Goal: Task Accomplishment & Management: Complete application form

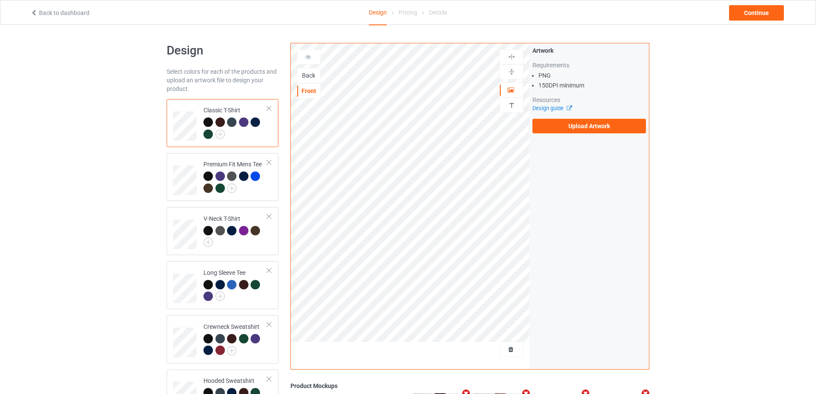
click at [750, 170] on div "Design Select colors for each of the products and upload an artwork file to des…" at bounding box center [408, 289] width 816 height 529
click at [737, 154] on div "Design Select colors for each of the products and upload an artwork file to des…" at bounding box center [408, 289] width 816 height 529
click at [310, 78] on div "Back" at bounding box center [308, 75] width 23 height 9
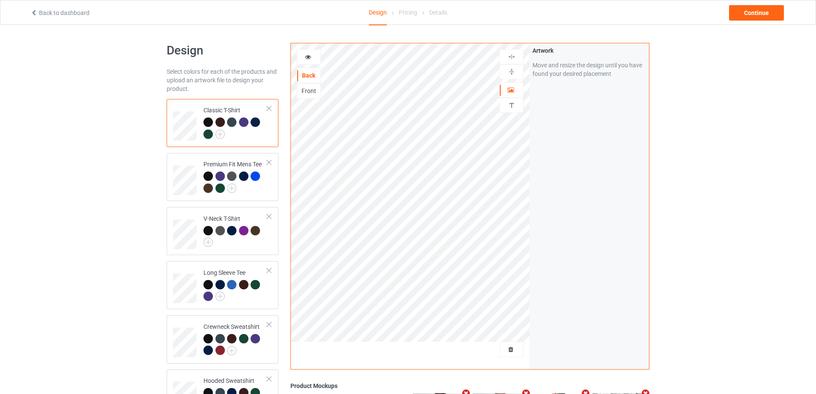
click at [712, 156] on div "Design Select colors for each of the products and upload an artwork file to des…" at bounding box center [408, 289] width 816 height 529
click at [714, 152] on div "Design Select colors for each of the products and upload an artwork file to des…" at bounding box center [408, 289] width 816 height 529
click at [108, 101] on div "Design Select colors for each of the products and upload an artwork file to des…" at bounding box center [408, 289] width 816 height 529
click at [311, 88] on div "Front" at bounding box center [308, 91] width 23 height 9
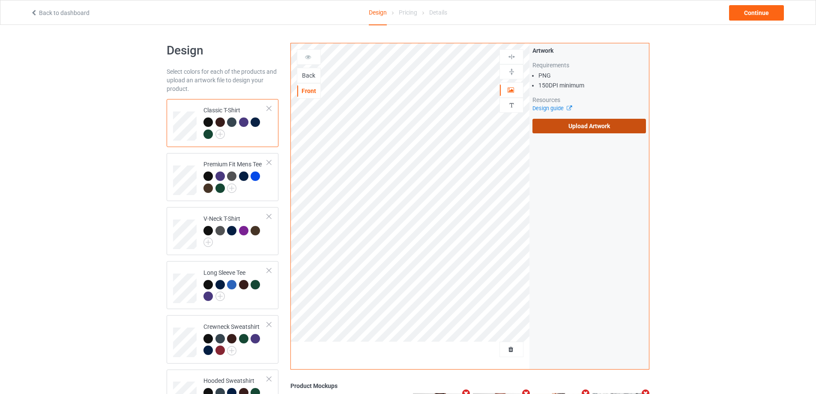
click at [602, 131] on label "Upload Artwork" at bounding box center [590, 126] width 114 height 15
click at [0, 0] on input "Upload Artwork" at bounding box center [0, 0] width 0 height 0
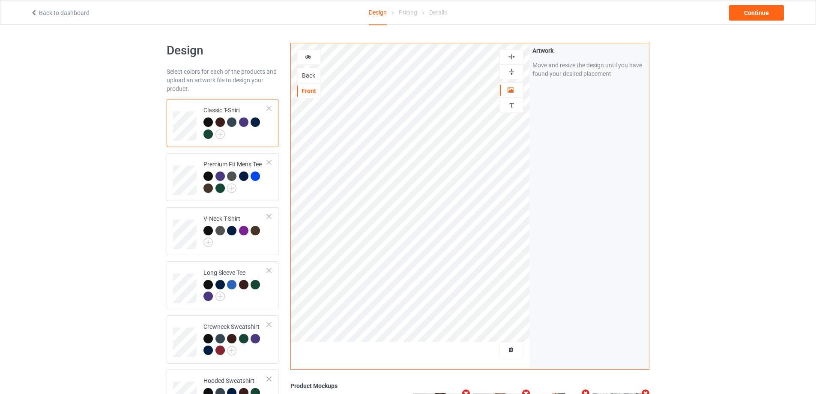
click at [122, 132] on div "Design Select colors for each of the products and upload an artwork file to des…" at bounding box center [408, 289] width 816 height 529
click at [99, 146] on div "Design Select colors for each of the products and upload an artwork file to des…" at bounding box center [408, 289] width 816 height 529
click at [309, 78] on div "Back" at bounding box center [308, 75] width 23 height 9
click at [305, 93] on div "Front" at bounding box center [308, 91] width 23 height 9
click at [96, 109] on div "Design Select colors for each of the products and upload an artwork file to des…" at bounding box center [408, 289] width 816 height 529
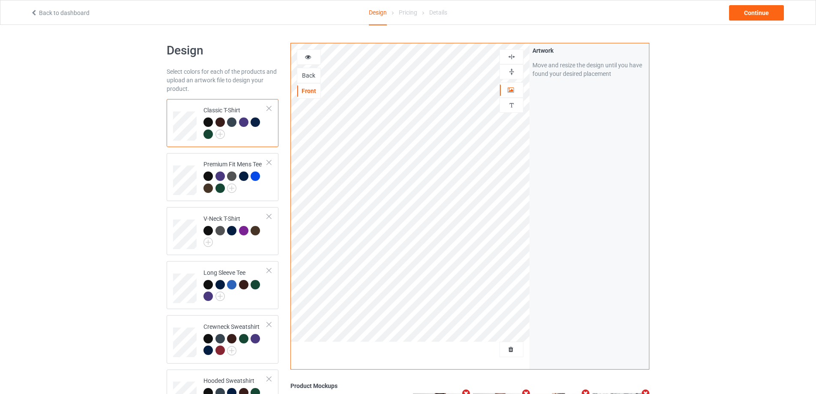
click at [251, 133] on div at bounding box center [236, 129] width 64 height 24
click at [208, 121] on div at bounding box center [208, 121] width 9 height 9
click at [103, 151] on div "Design Select colors for each of the products and upload an artwork file to des…" at bounding box center [408, 289] width 816 height 529
click at [683, 128] on div "Design Select colors for each of the products and upload an artwork file to des…" at bounding box center [408, 289] width 816 height 529
click at [250, 137] on div at bounding box center [236, 129] width 64 height 24
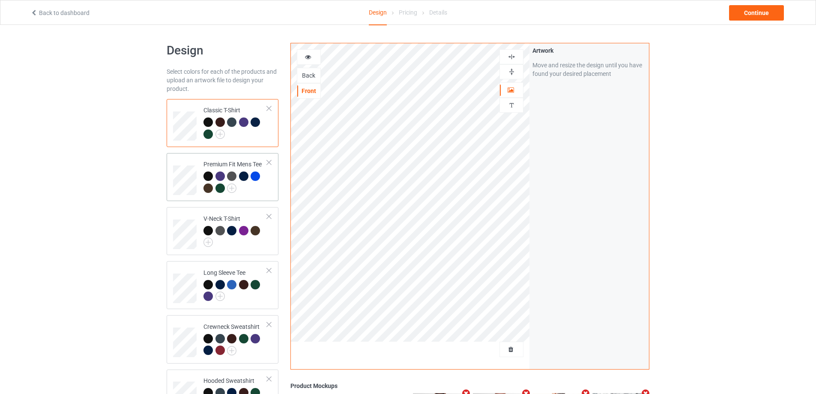
click at [265, 188] on div at bounding box center [236, 183] width 64 height 24
click at [757, 10] on div "Continue" at bounding box center [756, 12] width 55 height 15
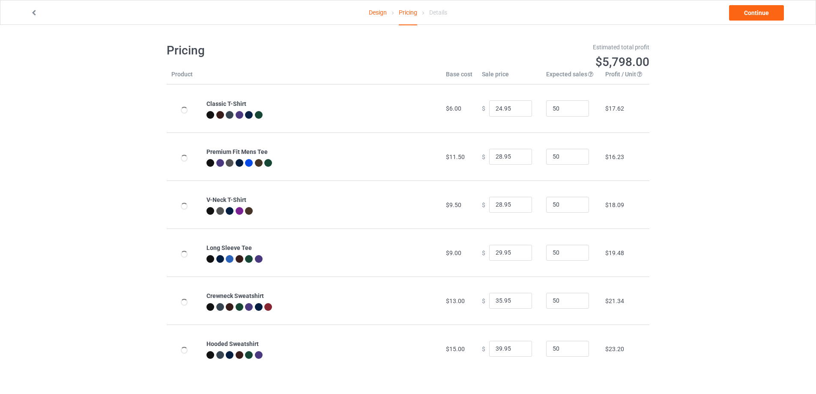
type input "26.95"
type input "32.95"
type input "30.95"
type input "31.95"
type input "39.95"
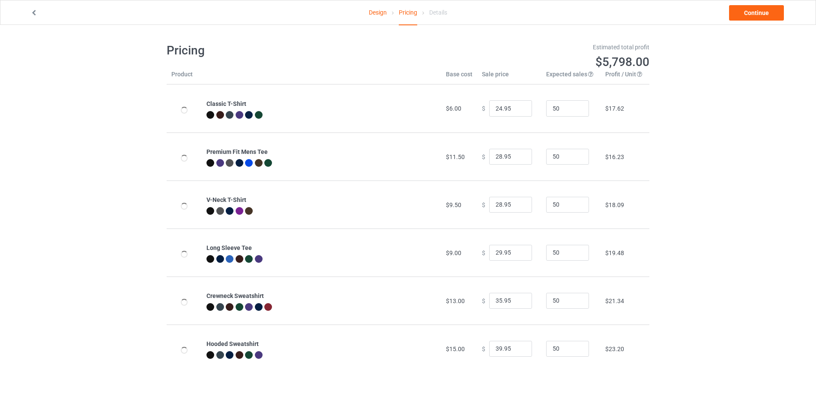
type input "46.95"
click at [702, 116] on div "Design Pricing Details Continue Pricing Estimated total profit $5,658.50 Produc…" at bounding box center [408, 208] width 816 height 366
click at [715, 173] on div "Design Pricing Details Continue Pricing Estimated total profit $5,658.50 Produc…" at bounding box center [408, 208] width 816 height 366
click at [715, 195] on div "Design Pricing Details Continue Pricing Estimated total profit $5,658.50 Produc…" at bounding box center [408, 208] width 816 height 366
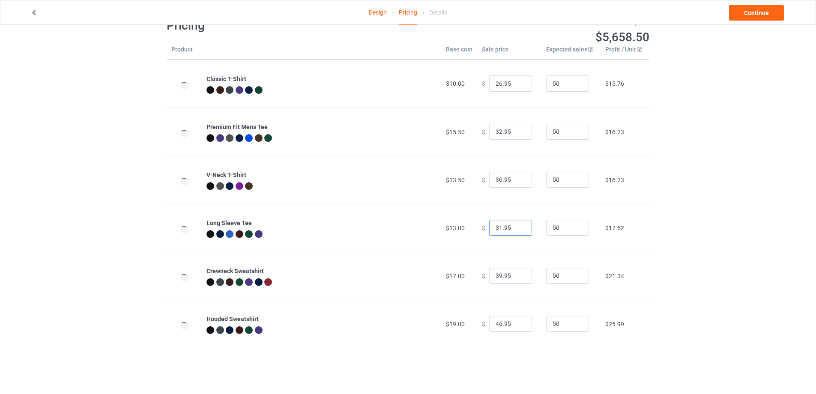
click at [495, 227] on input "31.95" at bounding box center [510, 228] width 43 height 16
type input "32.95"
click at [725, 223] on div "Design Pricing Details Continue Pricing Estimated total profit $5,705.00 Produc…" at bounding box center [408, 183] width 816 height 366
click at [725, 258] on div "Design Pricing Details Continue Pricing Estimated total profit $5,705.00 Produc…" at bounding box center [408, 183] width 816 height 366
click at [495, 326] on input "46.95" at bounding box center [510, 324] width 43 height 16
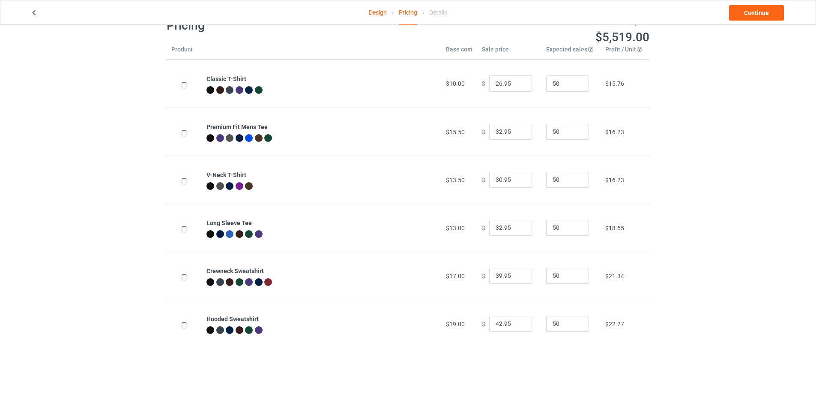
click at [720, 303] on div "Design Pricing Details Continue Pricing Estimated total profit $5,519.00 Produc…" at bounding box center [408, 183] width 816 height 366
click at [497, 324] on input "42.95" at bounding box center [510, 324] width 43 height 16
type input "43.95"
click at [703, 305] on div "Design Pricing Details Continue Pricing Estimated total profit $5,565.50 Produc…" at bounding box center [408, 183] width 816 height 366
click at [702, 305] on div "Design Pricing Details Continue Pricing Estimated total profit $5,565.50 Produc…" at bounding box center [408, 183] width 816 height 366
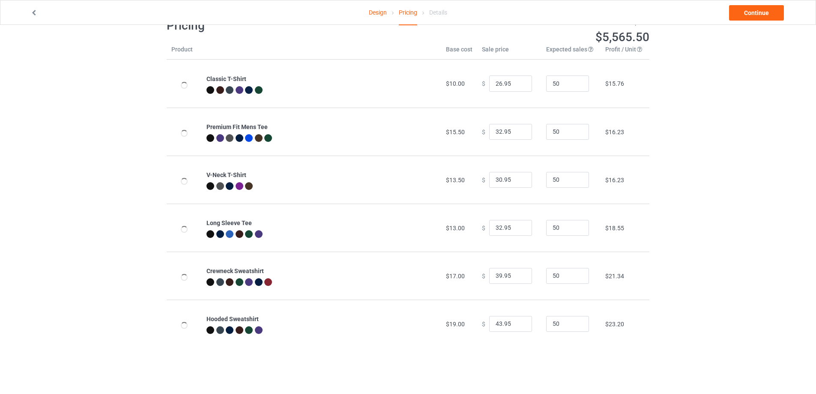
click at [704, 116] on div "Design Pricing Details Continue Pricing Estimated total profit $5,565.50 Produc…" at bounding box center [408, 183] width 816 height 366
click at [759, 13] on link "Continue" at bounding box center [756, 12] width 55 height 15
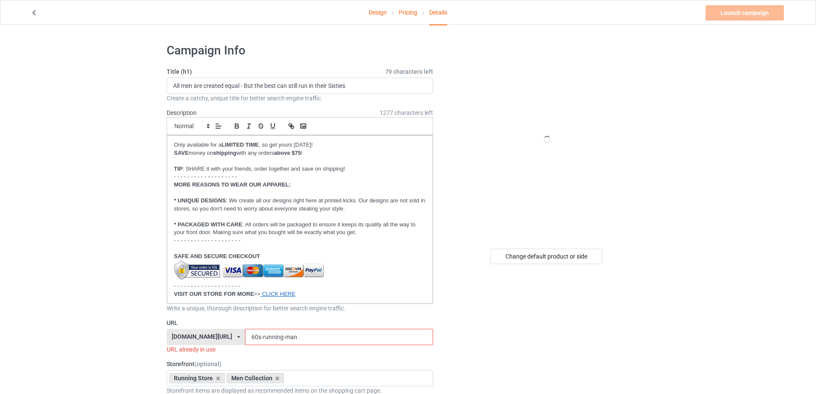
click at [265, 339] on input "60s-running-man" at bounding box center [339, 337] width 188 height 16
click at [546, 259] on div "Change default product or side" at bounding box center [547, 256] width 112 height 15
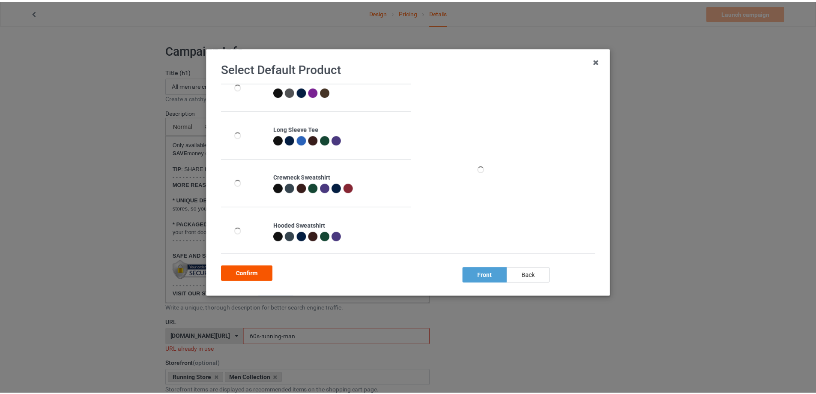
scroll to position [117, 0]
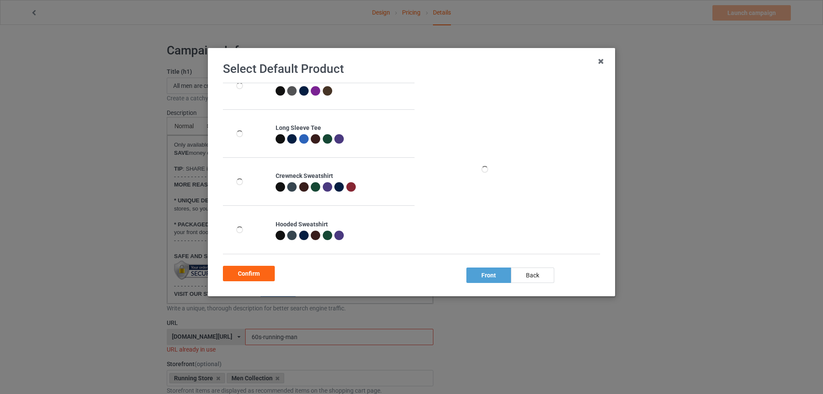
click at [280, 237] on div at bounding box center [280, 235] width 9 height 9
click at [256, 272] on div "Confirm" at bounding box center [249, 273] width 52 height 15
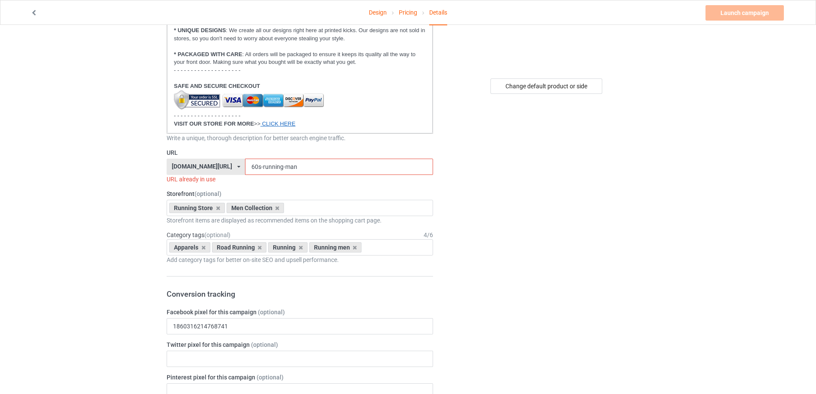
scroll to position [171, 0]
click at [253, 170] on input "60s-running-man" at bounding box center [339, 165] width 188 height 16
click at [245, 165] on input "60s-running-man" at bounding box center [339, 165] width 188 height 16
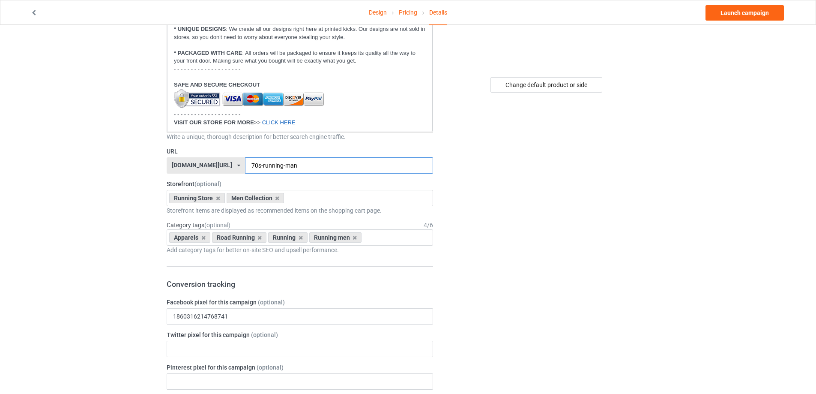
type input "70s-running-man"
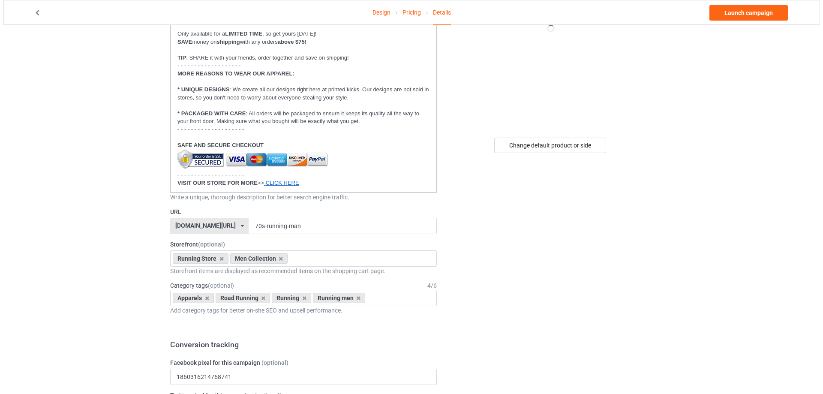
scroll to position [0, 0]
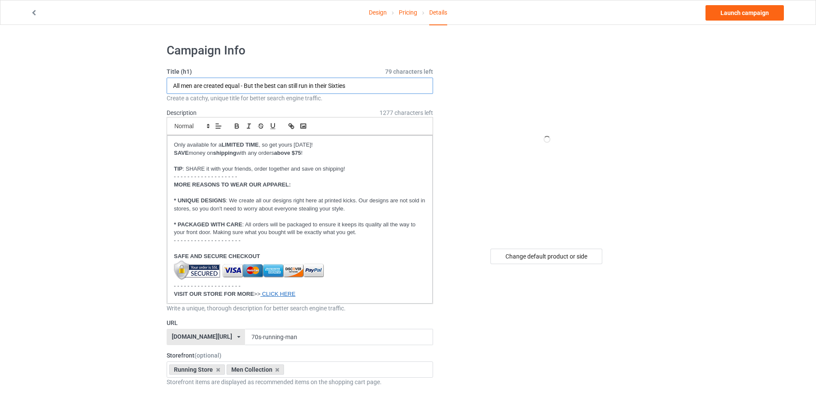
click at [340, 84] on input "All men are created equal - But the best can still run in their Sixties" at bounding box center [300, 86] width 267 height 16
type input "All men are created equal - But the best can still run in their Seventies"
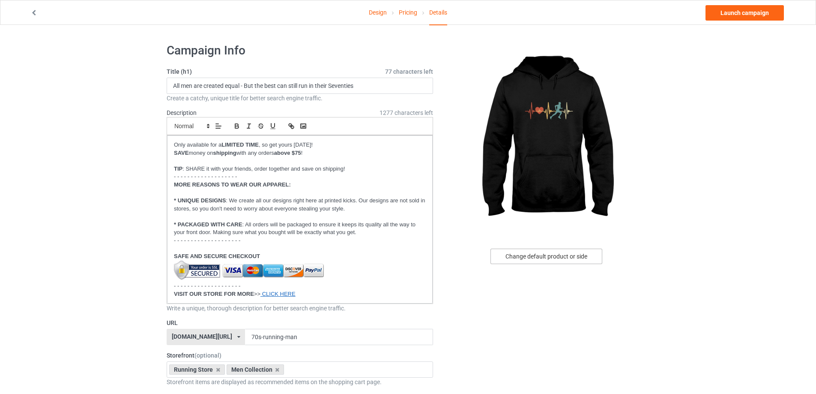
click at [561, 258] on div "Change default product or side" at bounding box center [547, 256] width 112 height 15
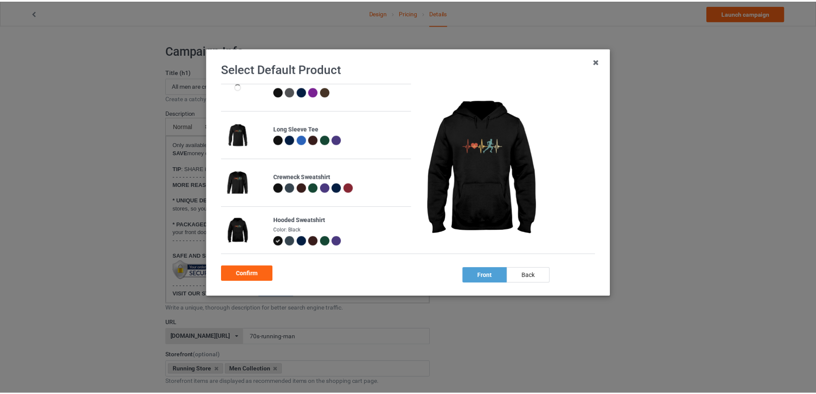
scroll to position [117, 0]
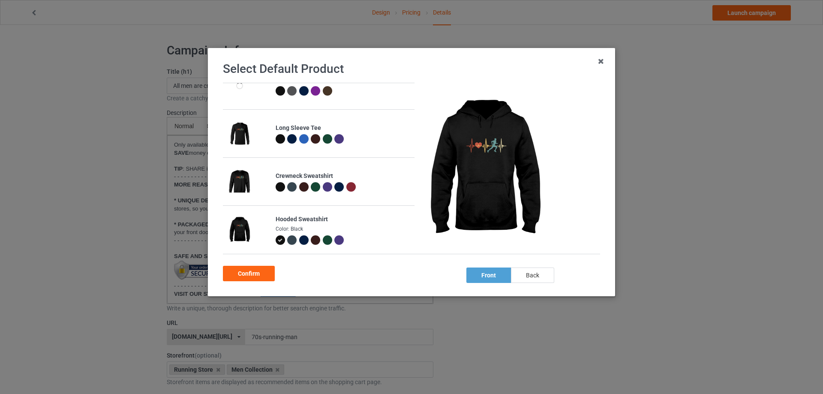
click at [529, 273] on div "back" at bounding box center [532, 274] width 43 height 15
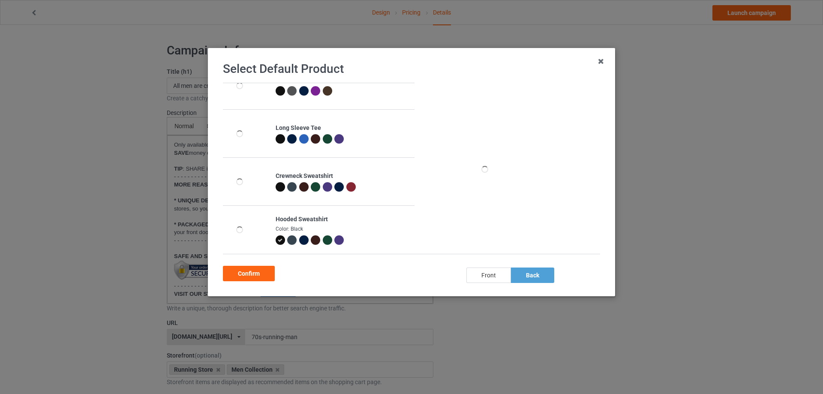
click at [492, 274] on div "front" at bounding box center [488, 274] width 45 height 15
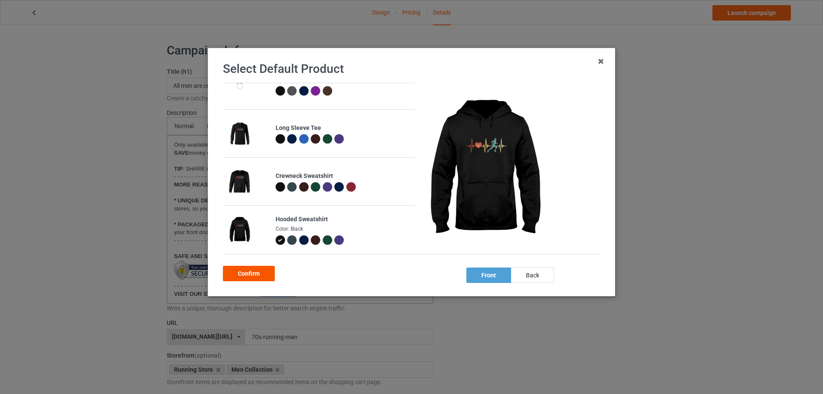
click at [259, 272] on div "Confirm" at bounding box center [249, 273] width 52 height 15
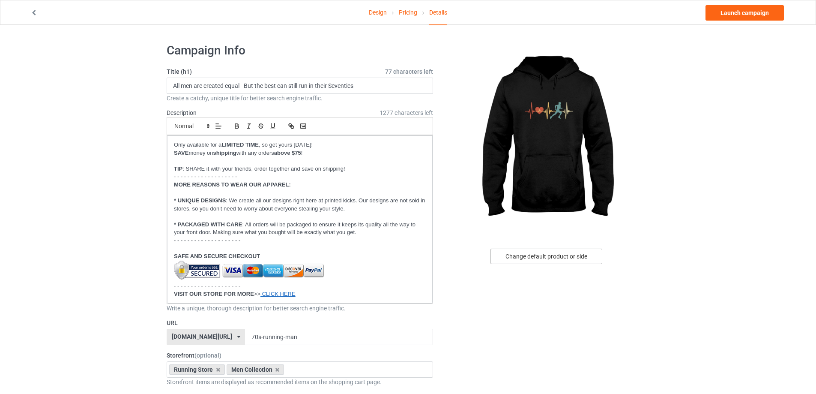
click at [539, 257] on div "Change default product or side" at bounding box center [547, 256] width 112 height 15
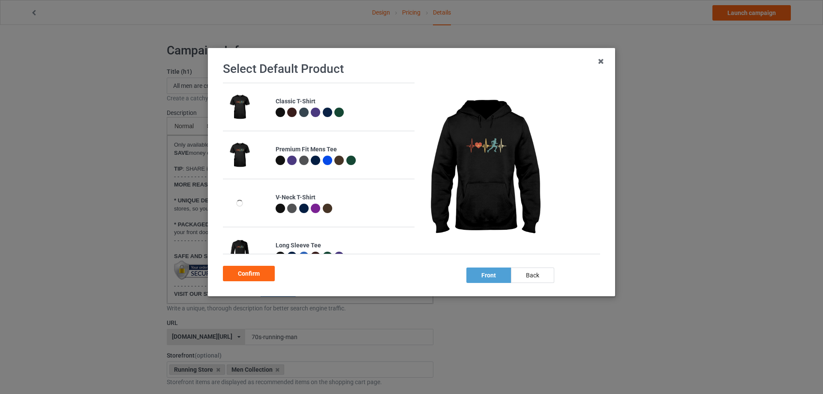
click at [279, 114] on div at bounding box center [280, 112] width 9 height 9
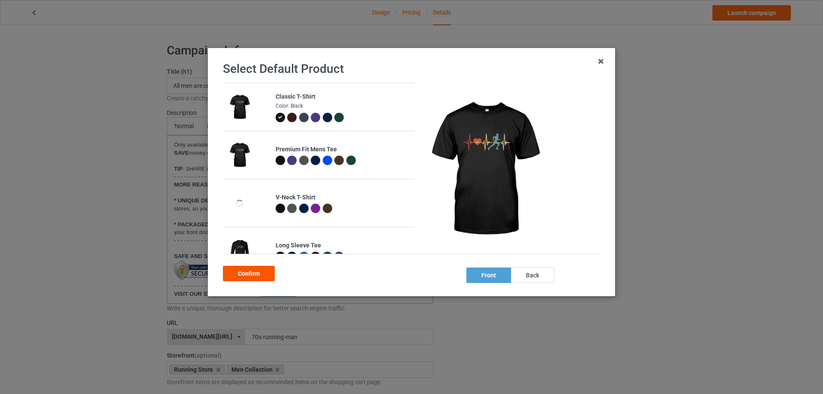
click at [256, 278] on div "Confirm" at bounding box center [249, 273] width 52 height 15
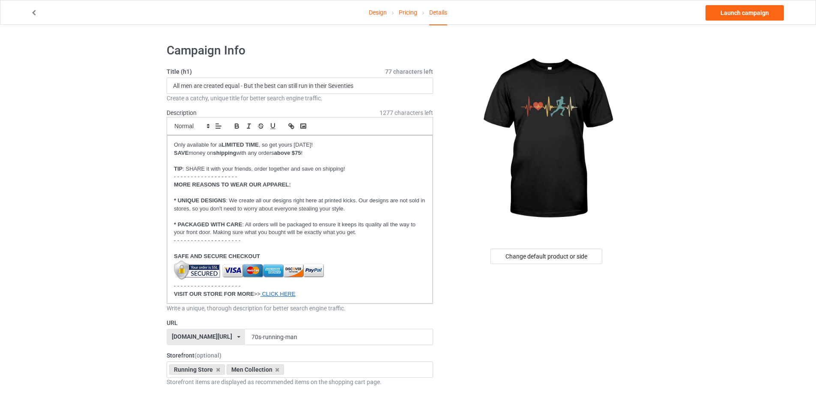
click at [380, 16] on link "Design" at bounding box center [378, 12] width 18 height 24
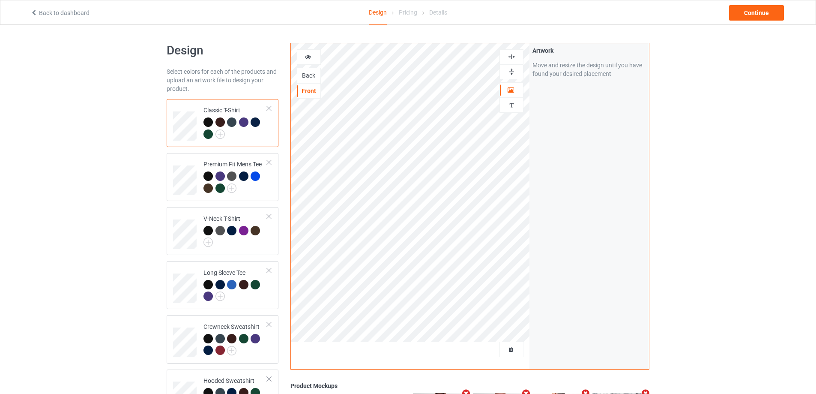
click at [706, 117] on div "Design Select colors for each of the products and upload an artwork file to des…" at bounding box center [408, 289] width 816 height 529
click at [312, 75] on div "Back" at bounding box center [308, 75] width 23 height 9
click at [94, 129] on div "Design Select colors for each of the products and upload an artwork file to des…" at bounding box center [408, 289] width 816 height 529
click at [309, 89] on div "Front" at bounding box center [308, 91] width 23 height 9
click at [752, 15] on div "Continue" at bounding box center [756, 12] width 55 height 15
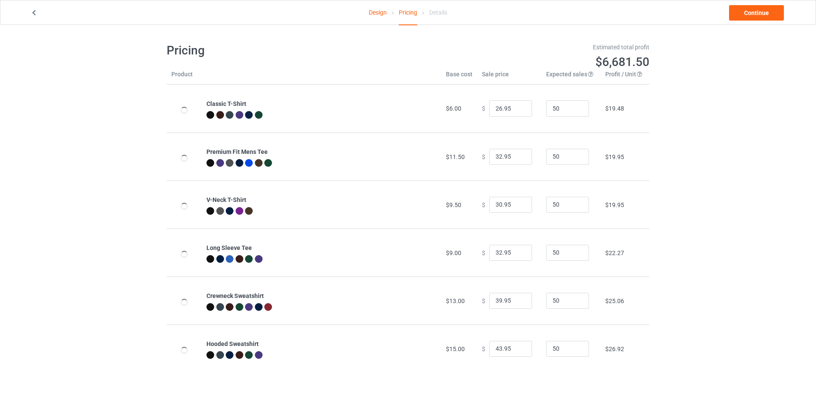
type input "31.95"
type input "46.95"
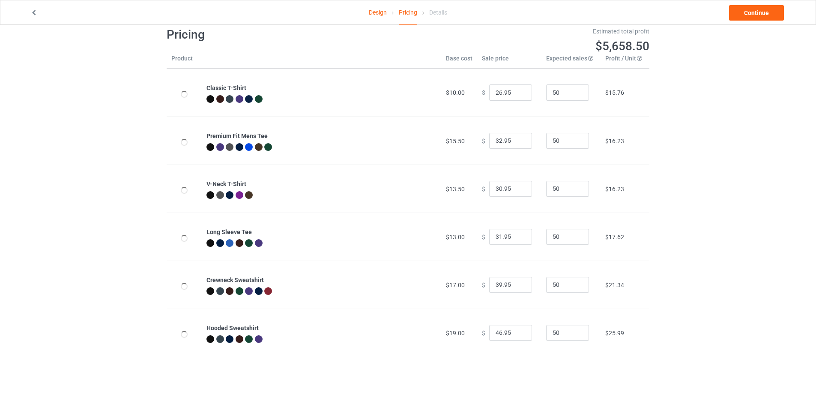
scroll to position [25, 0]
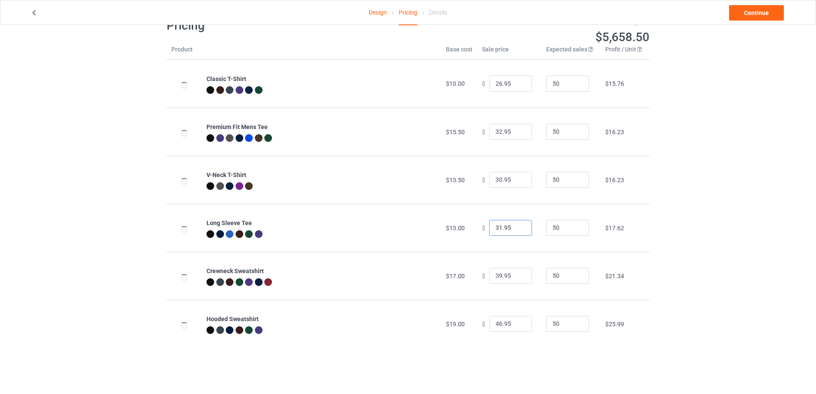
click at [496, 227] on input "31.95" at bounding box center [510, 228] width 43 height 16
type input "32.95"
click at [699, 234] on div "Design Pricing Details Continue Pricing Estimated total profit $5,705.00 Produc…" at bounding box center [408, 183] width 816 height 366
click at [497, 276] on input "39.95" at bounding box center [510, 276] width 43 height 16
click at [725, 267] on div "Design Pricing Details Continue Pricing Estimated total profit $5,612.00 Produc…" at bounding box center [408, 183] width 816 height 366
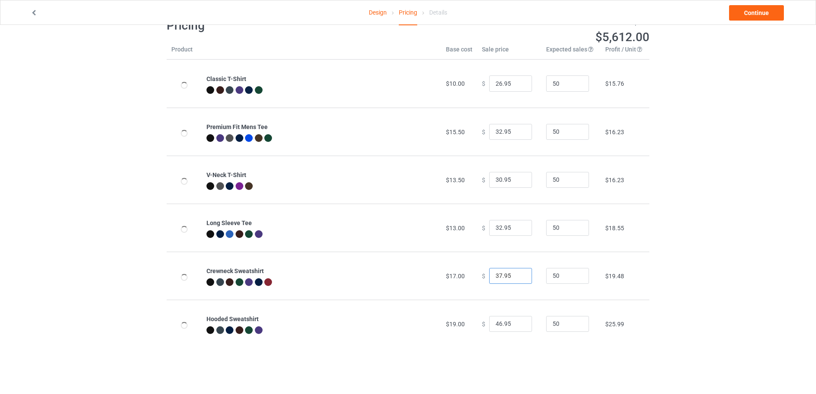
click at [497, 277] on input "37.95" at bounding box center [510, 276] width 43 height 16
click at [703, 285] on div "Design Pricing Details Continue Pricing Estimated total profit $5,658.50 Produc…" at bounding box center [408, 183] width 816 height 366
click at [495, 277] on input "38.95" at bounding box center [510, 276] width 43 height 16
type input "39.95"
click at [696, 277] on div "Design Pricing Details Continue Pricing Estimated total profit $5,705.00 Produc…" at bounding box center [408, 183] width 816 height 366
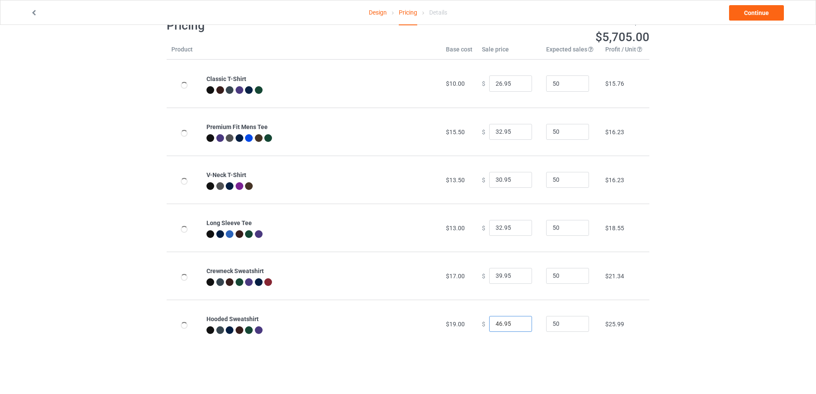
drag, startPoint x: 498, startPoint y: 323, endPoint x: 495, endPoint y: 326, distance: 4.6
click at [495, 326] on input "46.95" at bounding box center [510, 324] width 43 height 16
type input "45.95"
click at [709, 305] on div "Design Pricing Details Continue Pricing Estimated total profit $5,658.50 Produc…" at bounding box center [408, 183] width 816 height 366
click at [757, 14] on link "Continue" at bounding box center [756, 12] width 55 height 15
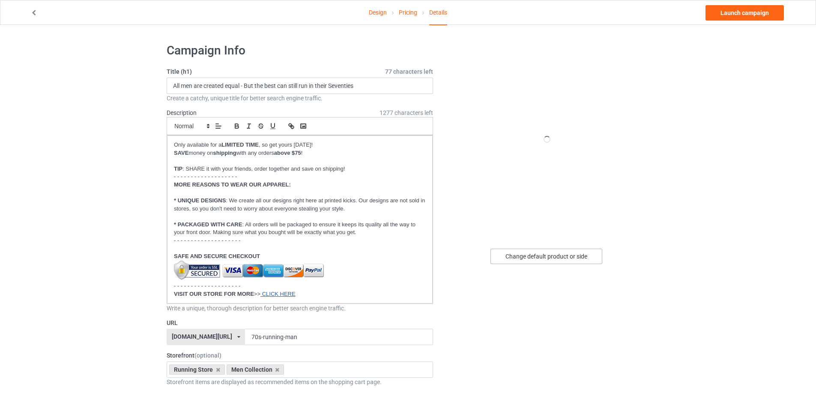
click at [543, 253] on div "Change default product or side" at bounding box center [547, 256] width 112 height 15
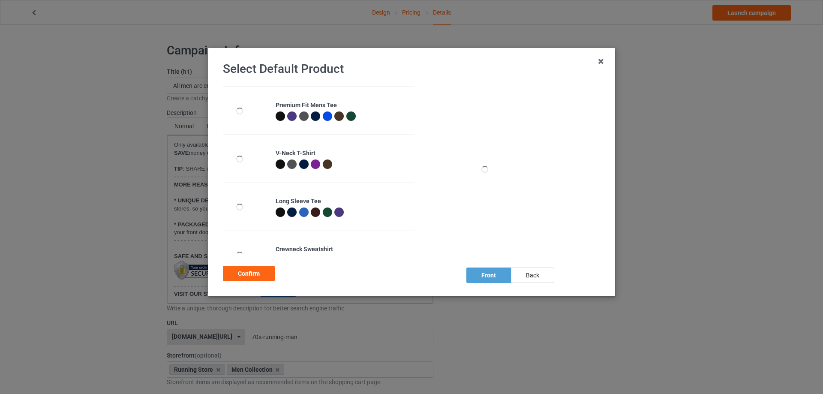
scroll to position [117, 0]
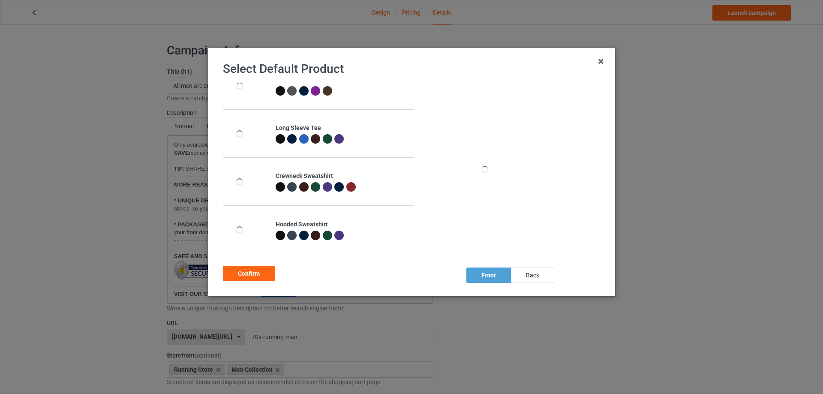
click at [281, 237] on div at bounding box center [280, 235] width 9 height 9
click at [261, 271] on div "Confirm" at bounding box center [249, 273] width 52 height 15
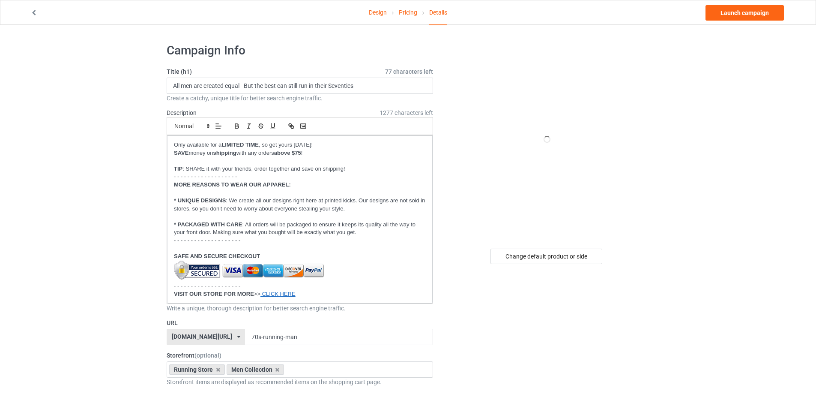
click at [543, 251] on div "Change default product or side" at bounding box center [547, 256] width 112 height 15
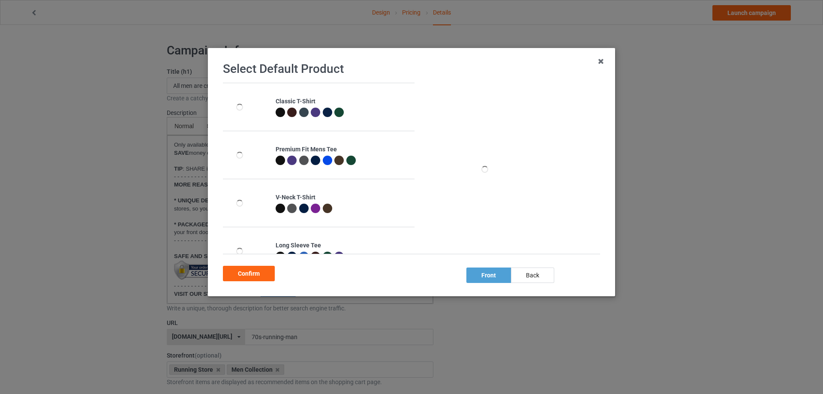
click at [276, 114] on div at bounding box center [280, 112] width 9 height 9
click at [251, 272] on div "Confirm" at bounding box center [249, 273] width 52 height 15
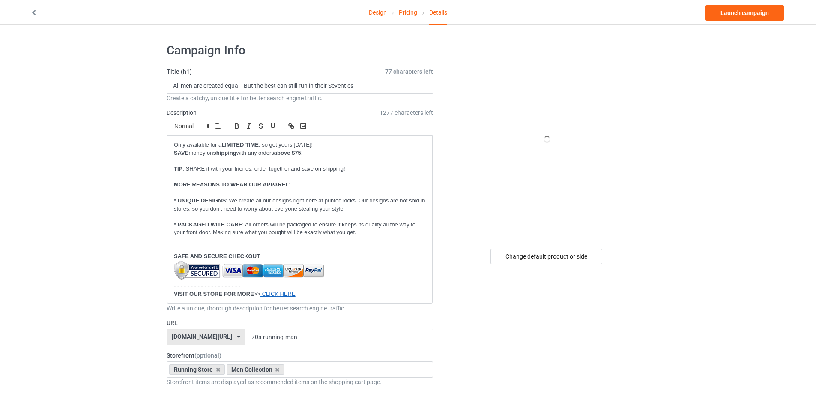
drag, startPoint x: 143, startPoint y: 180, endPoint x: 204, endPoint y: 90, distance: 108.9
click at [587, 257] on div "Change default product or side" at bounding box center [547, 256] width 112 height 15
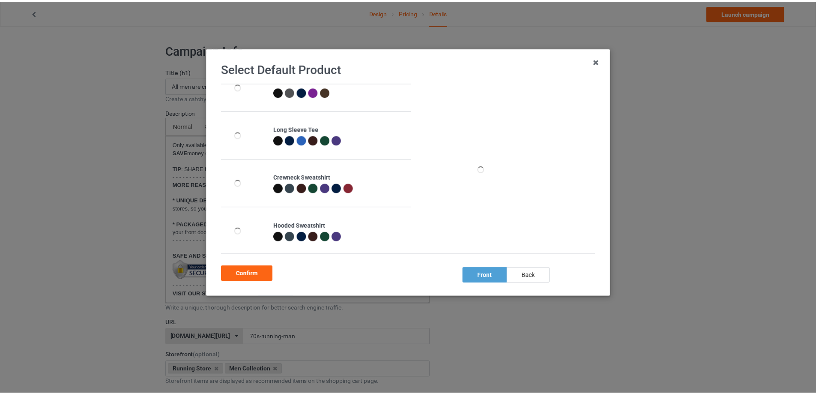
scroll to position [117, 0]
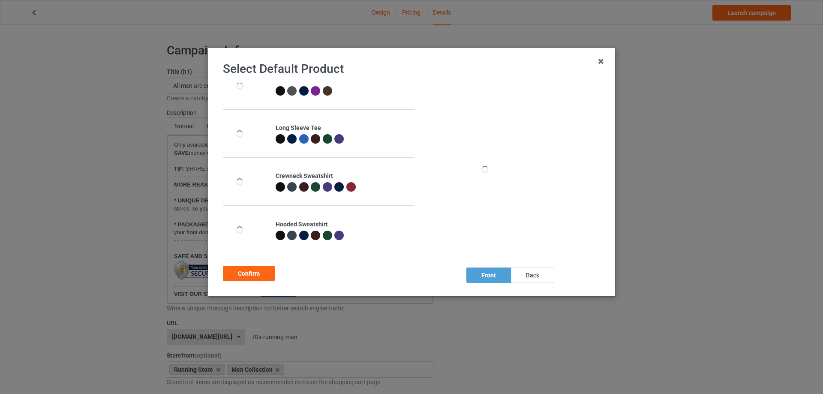
click at [280, 237] on div at bounding box center [280, 235] width 9 height 9
click at [255, 280] on div "Confirm" at bounding box center [249, 273] width 52 height 15
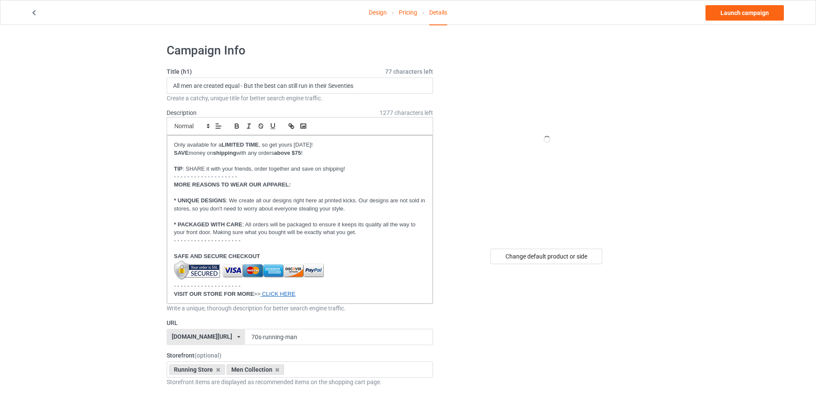
click at [744, 17] on link "Launch campaign" at bounding box center [745, 12] width 78 height 15
